Goal: Task Accomplishment & Management: Use online tool/utility

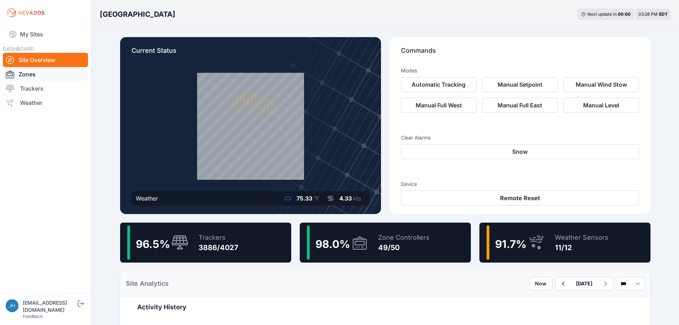
click at [29, 73] on link "Zones" at bounding box center [45, 74] width 85 height 14
click at [30, 74] on link "Zones" at bounding box center [45, 74] width 85 height 14
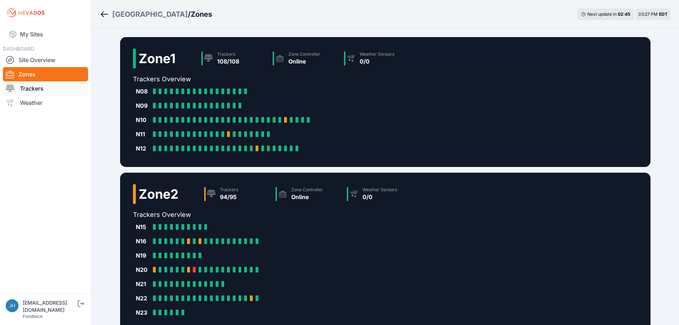
click at [26, 88] on link "Trackers" at bounding box center [45, 88] width 85 height 14
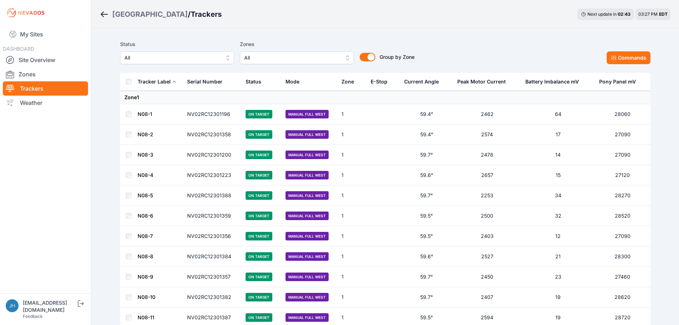
click at [345, 57] on button "All" at bounding box center [297, 57] width 114 height 13
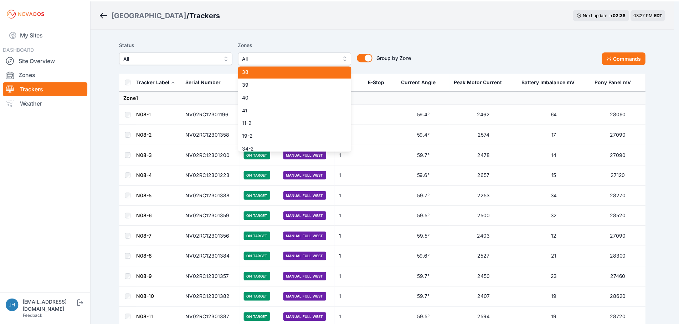
scroll to position [488, 0]
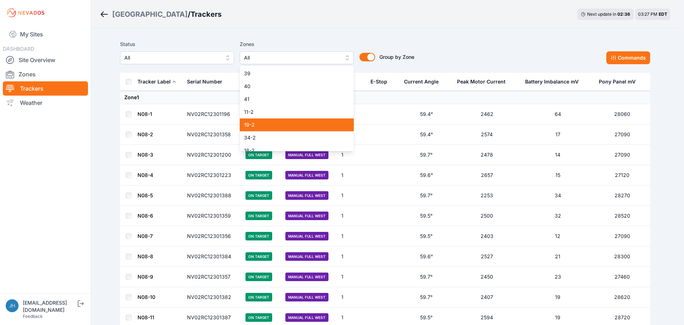
click at [294, 123] on span "19-2" at bounding box center [292, 124] width 97 height 7
click at [470, 46] on div "Status All Zones 19-2 1 2 3 4 5 6 7 8 9 10 11 12 13 14 15 16 17 18 19 20 21 22 …" at bounding box center [385, 52] width 530 height 24
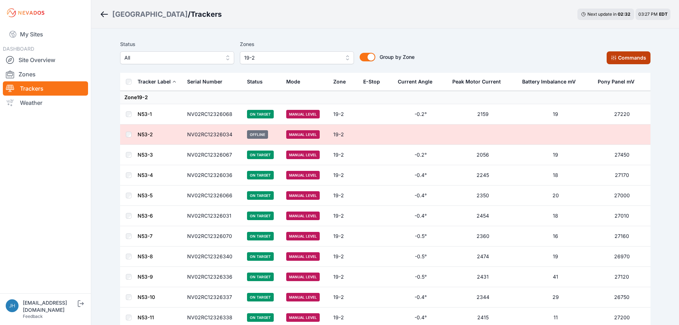
click at [625, 58] on button "Commands" at bounding box center [629, 57] width 44 height 13
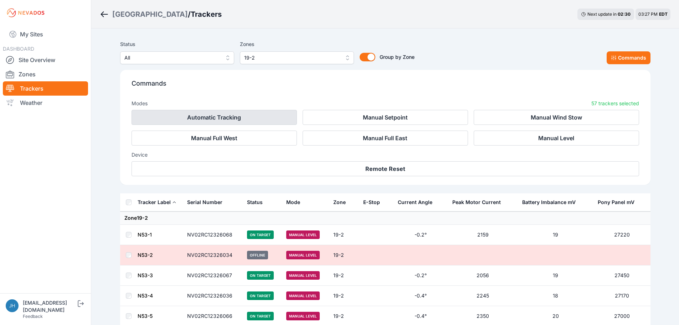
click at [255, 113] on button "Automatic Tracking" at bounding box center [214, 117] width 165 height 15
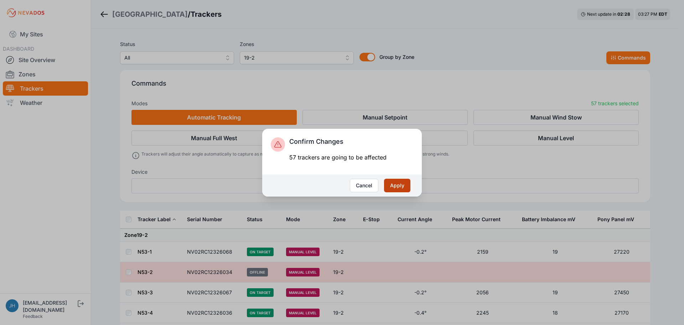
click at [395, 185] on button "Apply" at bounding box center [397, 186] width 26 height 14
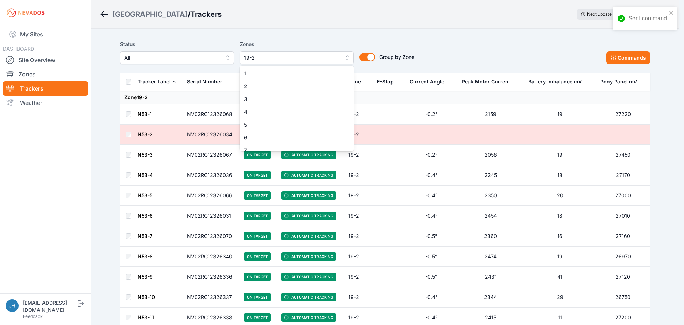
click at [348, 57] on button "19-2" at bounding box center [297, 57] width 114 height 13
click at [312, 141] on div "19-2" at bounding box center [297, 144] width 114 height 13
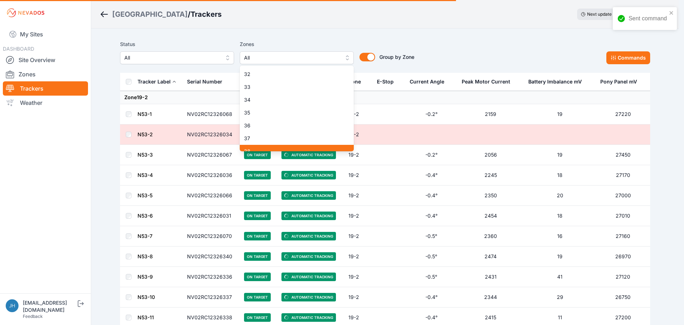
scroll to position [361, 0]
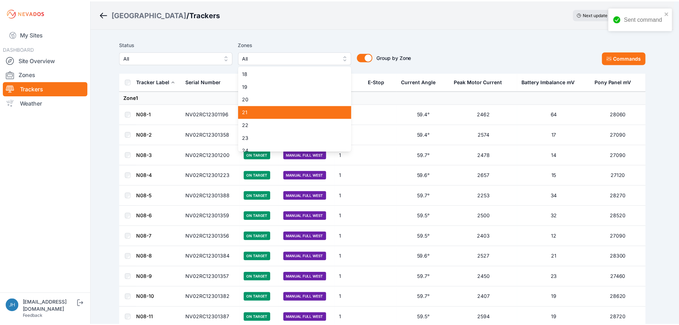
scroll to position [183, 0]
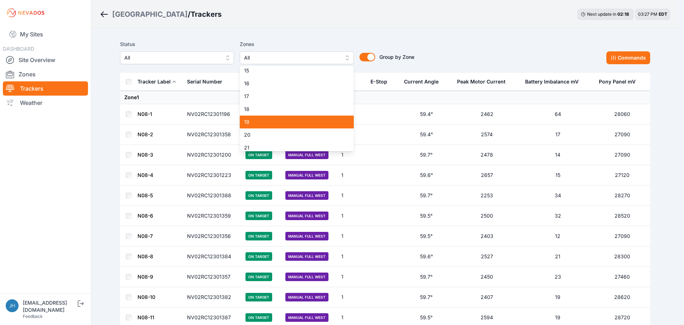
click at [309, 121] on span "19" at bounding box center [292, 121] width 97 height 7
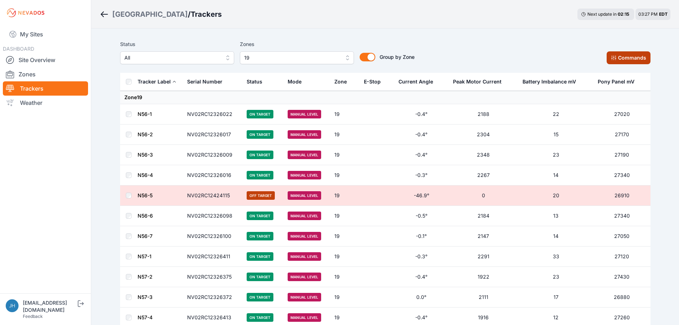
click at [622, 55] on button "Commands" at bounding box center [629, 57] width 44 height 13
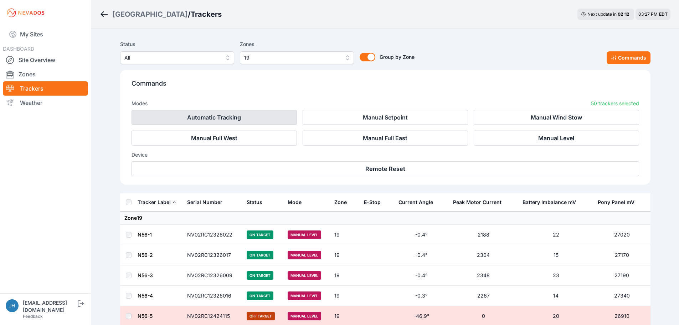
click at [241, 117] on button "Automatic Tracking" at bounding box center [214, 117] width 165 height 15
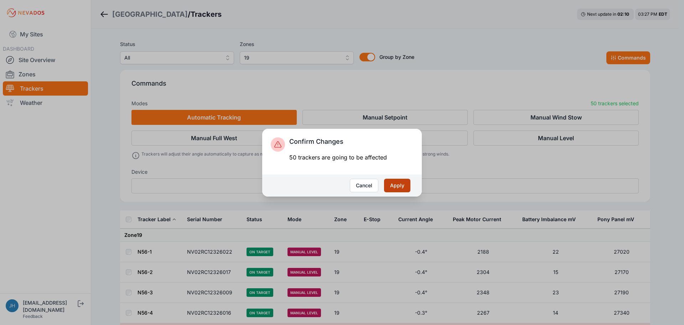
click at [399, 185] on button "Apply" at bounding box center [397, 186] width 26 height 14
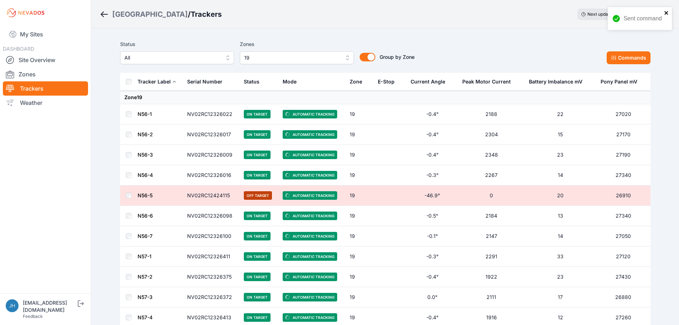
click at [667, 13] on icon "close" at bounding box center [666, 13] width 4 height 4
